Goal: Task Accomplishment & Management: Complete application form

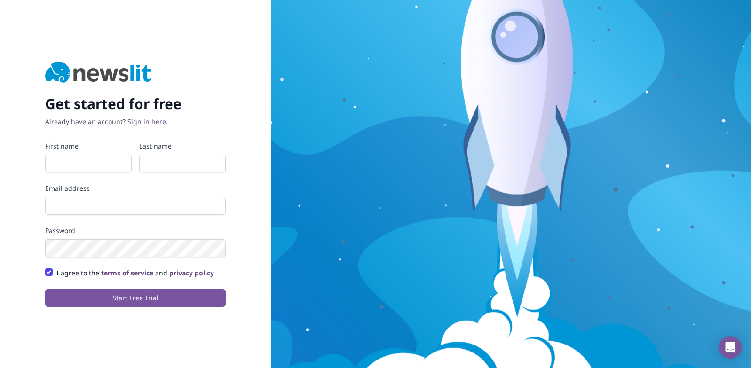
type input "Aman"
type input "[PERSON_NAME]"
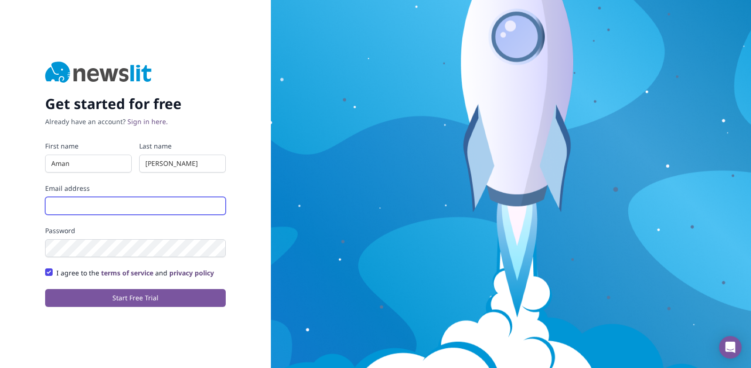
type input "[EMAIL_ADDRESS][PERSON_NAME][DOMAIN_NAME]"
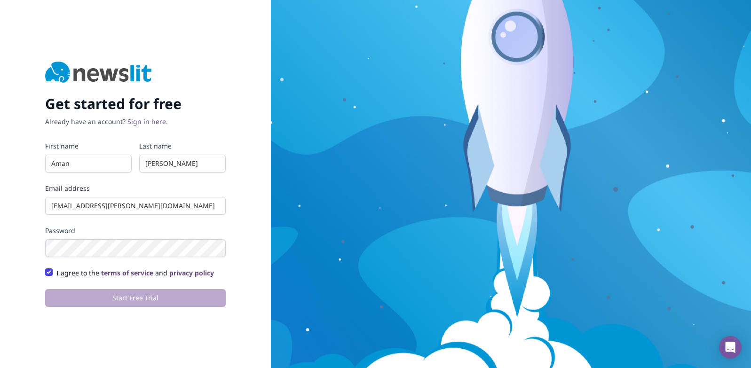
click at [242, 191] on div "Get started for free Already have an account? Sign in here. First name [PERSON_…" at bounding box center [135, 184] width 271 height 368
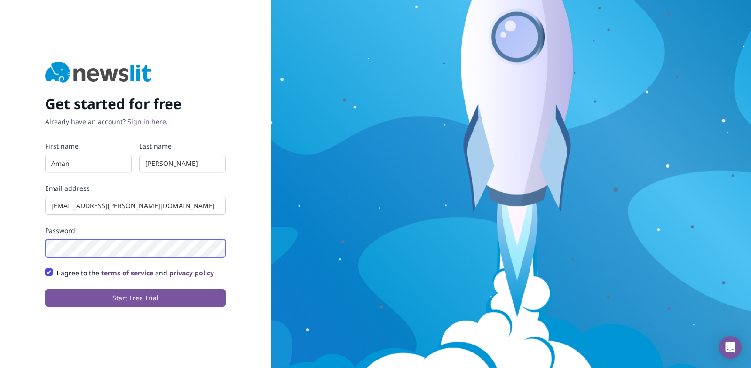
click at [45, 289] on button "Start Free Trial" at bounding box center [135, 298] width 181 height 18
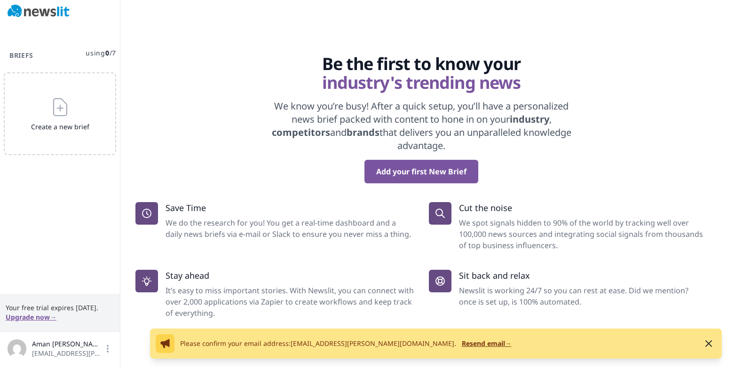
click at [291, 116] on p "We know you’re busy! After a quick setup, you’ll have a personalized news brief…" at bounding box center [421, 126] width 316 height 53
click at [436, 172] on button "Add your first New Brief" at bounding box center [422, 172] width 114 height 24
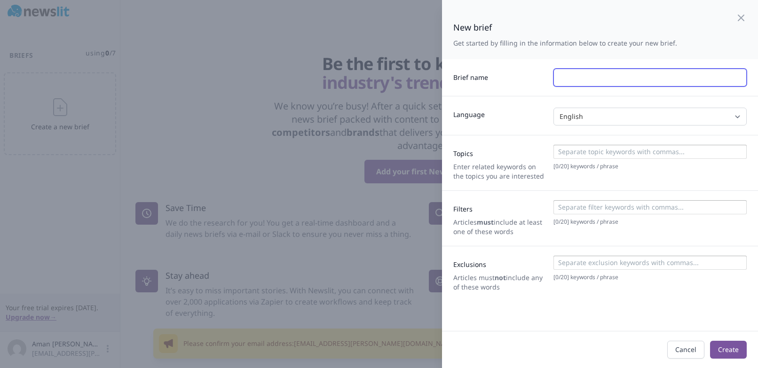
click at [592, 71] on input "text" at bounding box center [650, 78] width 193 height 18
click at [590, 80] on input "text" at bounding box center [650, 78] width 193 height 18
click at [589, 79] on input "text" at bounding box center [650, 78] width 193 height 18
click at [590, 78] on input "text" at bounding box center [650, 78] width 193 height 18
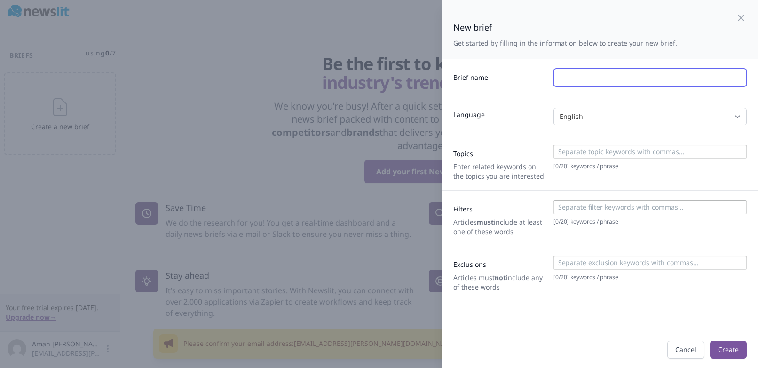
click at [590, 78] on input "text" at bounding box center [650, 78] width 193 height 18
type input "Thomson Reuters"
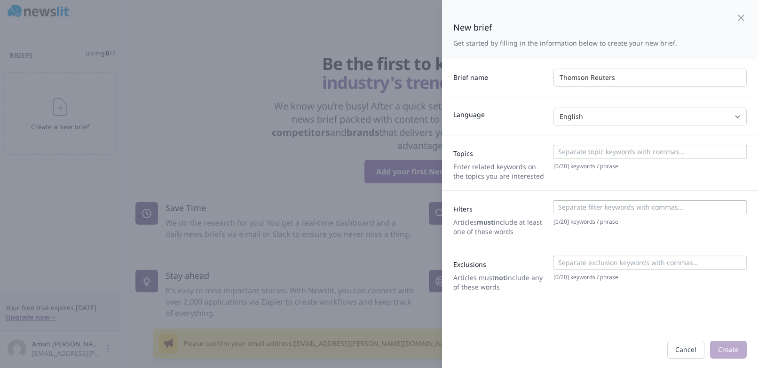
click at [533, 93] on div "Brief name Thomson Reuters" at bounding box center [600, 77] width 316 height 37
click at [604, 148] on input at bounding box center [650, 151] width 188 height 9
click at [499, 135] on div "Topics Enter related keywords on the topics you are interested [ 0 / 20 ] keywo…" at bounding box center [600, 163] width 316 height 56
click at [499, 136] on div "Topics Enter related keywords on the topics you are interested [ 0 / 20 ] keywo…" at bounding box center [600, 163] width 316 height 56
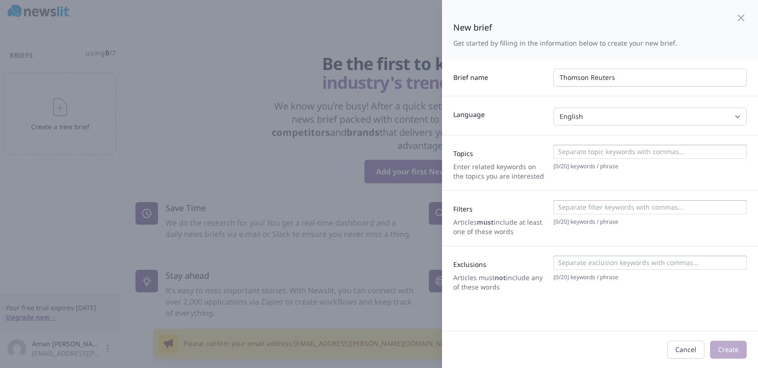
click at [504, 136] on div "Topics Enter related keywords on the topics you are interested [ 0 / 20 ] keywo…" at bounding box center [600, 163] width 316 height 56
drag, startPoint x: 504, startPoint y: 136, endPoint x: 526, endPoint y: 154, distance: 28.4
click at [504, 136] on div "Topics Enter related keywords on the topics you are interested [ 0 / 20 ] keywo…" at bounding box center [600, 163] width 316 height 56
click at [606, 236] on div "[ 0 / 20 ] keywords / phrase" at bounding box center [650, 218] width 193 height 36
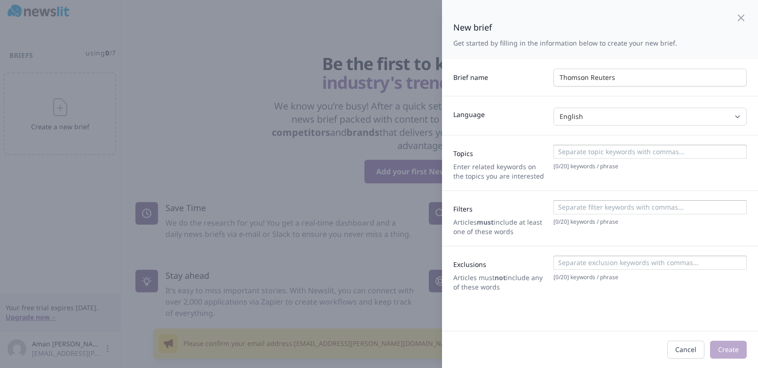
click at [606, 236] on div "[ 0 / 20 ] keywords / phrase" at bounding box center [650, 218] width 193 height 36
click at [654, 343] on div "Cancel Create" at bounding box center [601, 350] width 294 height 18
click at [572, 153] on input at bounding box center [650, 151] width 188 height 9
click at [563, 141] on div "Topics Enter related keywords on the topics you are interested [ 0 / 20 ] keywo…" at bounding box center [600, 163] width 316 height 56
click at [515, 143] on div "Topics Enter related keywords on the topics you are interested [ 0 / 20 ] keywo…" at bounding box center [600, 163] width 316 height 56
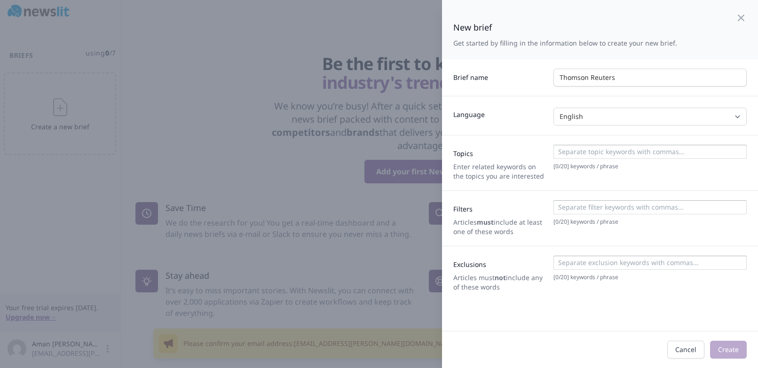
click at [515, 143] on div "Topics Enter related keywords on the topics you are interested [ 0 / 20 ] keywo…" at bounding box center [600, 163] width 316 height 56
drag, startPoint x: 515, startPoint y: 143, endPoint x: 523, endPoint y: 140, distance: 8.3
click at [516, 143] on div "Topics Enter related keywords on the topics you are interested [ 0 / 20 ] keywo…" at bounding box center [600, 163] width 316 height 56
click at [526, 138] on div "Topics Enter related keywords on the topics you are interested [ 0 / 20 ] keywo…" at bounding box center [600, 163] width 316 height 56
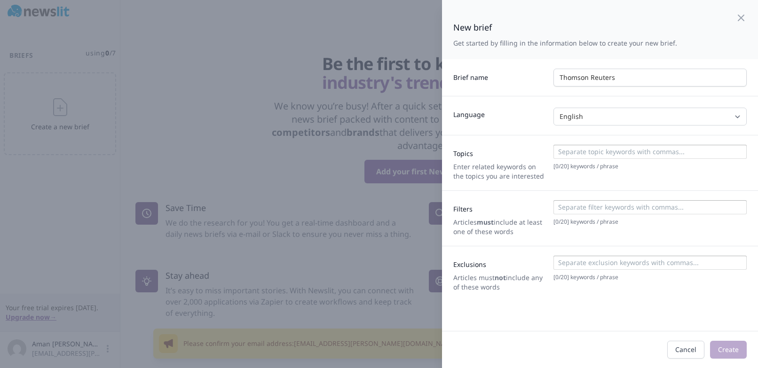
click at [526, 138] on div "Topics Enter related keywords on the topics you are interested [ 0 / 20 ] keywo…" at bounding box center [600, 163] width 316 height 56
click at [523, 136] on div "Topics Enter related keywords on the topics you are interested [ 0 / 20 ] keywo…" at bounding box center [600, 163] width 316 height 56
click at [521, 134] on div "Language English Spanish Italian German French Any" at bounding box center [600, 115] width 316 height 39
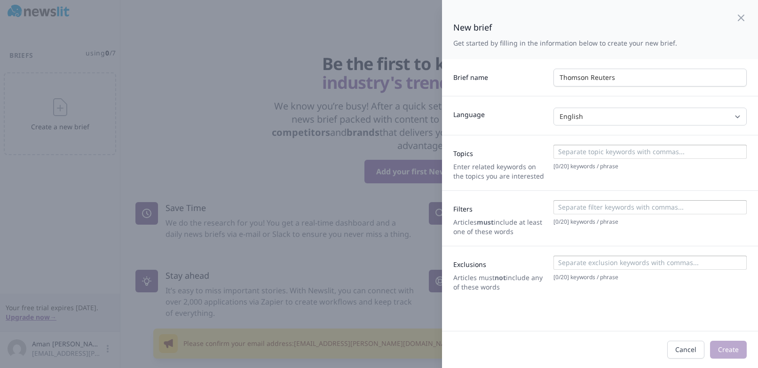
click at [521, 134] on div "Language English Spanish Italian German French Any" at bounding box center [600, 115] width 316 height 39
click at [532, 136] on div "Topics Enter related keywords on the topics you are interested [ 0 / 20 ] keywo…" at bounding box center [600, 163] width 316 height 56
click at [535, 138] on div "Topics Enter related keywords on the topics you are interested [ 0 / 20 ] keywo…" at bounding box center [600, 163] width 316 height 56
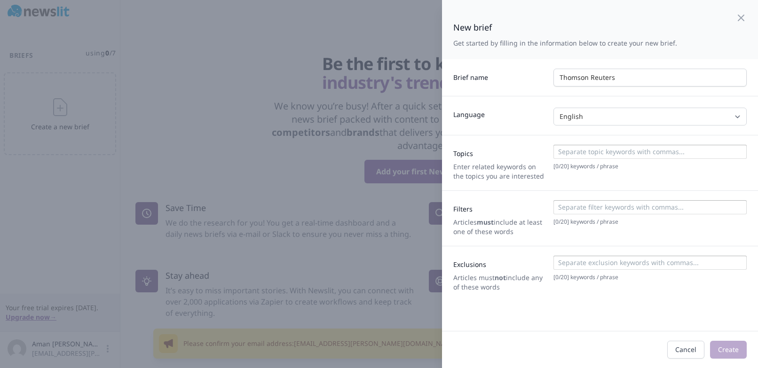
click at [540, 138] on div "Topics Enter related keywords on the topics you are interested [ 0 / 20 ] keywo…" at bounding box center [600, 163] width 316 height 56
click at [545, 138] on div "Topics Enter related keywords on the topics you are interested [ 0 / 20 ] keywo…" at bounding box center [600, 163] width 316 height 56
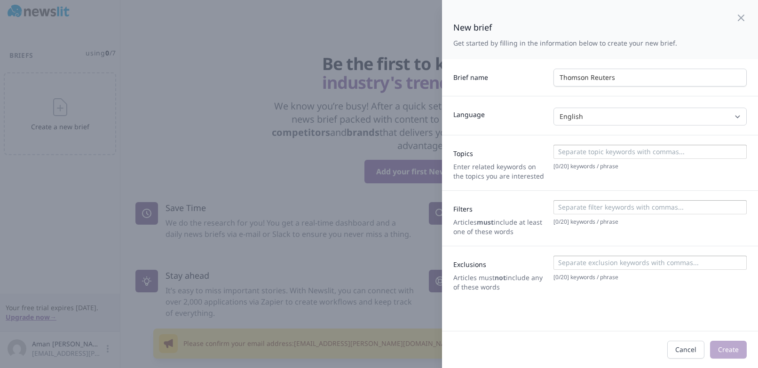
click at [545, 138] on div "Topics Enter related keywords on the topics you are interested [ 0 / 20 ] keywo…" at bounding box center [600, 163] width 316 height 56
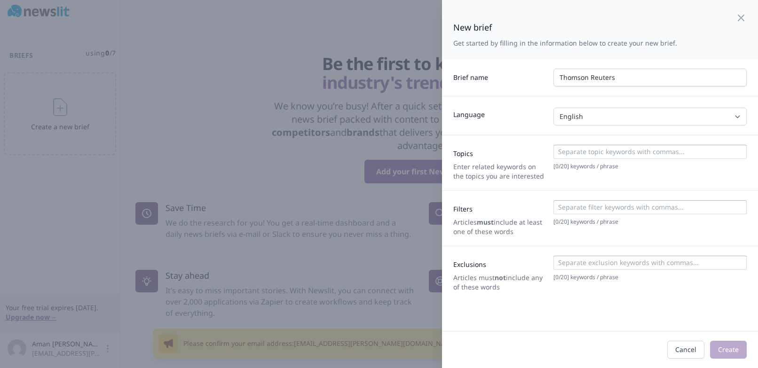
click at [545, 138] on div "Topics Enter related keywords on the topics you are interested [ 0 / 20 ] keywo…" at bounding box center [600, 163] width 316 height 56
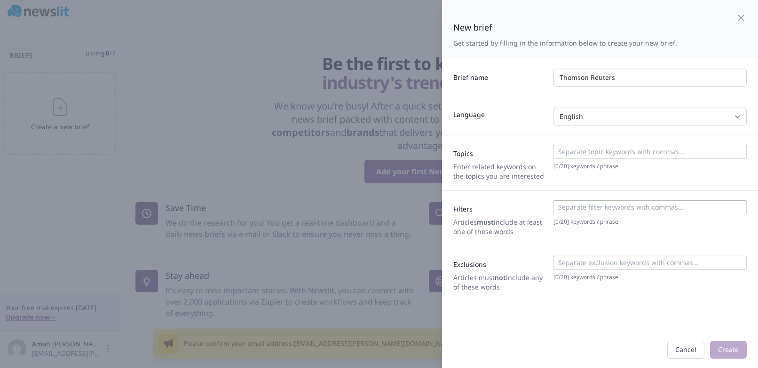
click at [543, 136] on div "Topics Enter related keywords on the topics you are interested [ 0 / 20 ] keywo…" at bounding box center [600, 163] width 316 height 56
click at [546, 141] on div "Topics Enter related keywords on the topics you are interested [ 0 / 20 ] keywo…" at bounding box center [600, 163] width 316 height 56
